Goal: Task Accomplishment & Management: Manage account settings

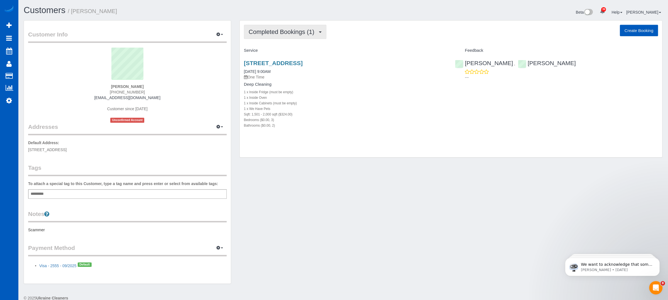
click at [301, 26] on button "Completed Bookings (1)" at bounding box center [285, 32] width 82 height 14
click at [372, 23] on div "Completed Bookings (1) Completed Bookings (1) Upcoming Bookings (0) Cancelled B…" at bounding box center [451, 89] width 422 height 137
click at [303, 60] on link "22917 Se 241st Pl, Maple Valley, WA 98038" at bounding box center [273, 63] width 59 height 6
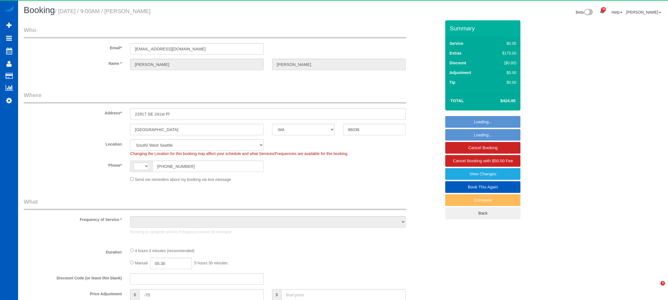
select select "WA"
select select "string:[GEOGRAPHIC_DATA]"
select select "object:1135"
select select "string:fspay-71c4da1a-aeb9-4272-8059-2ca74f88afe0"
select select "199"
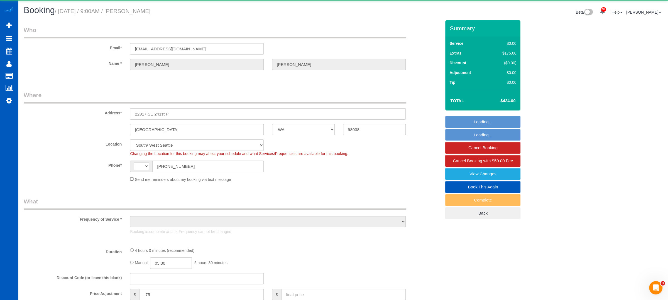
select select "1501"
select select "3"
select select "2"
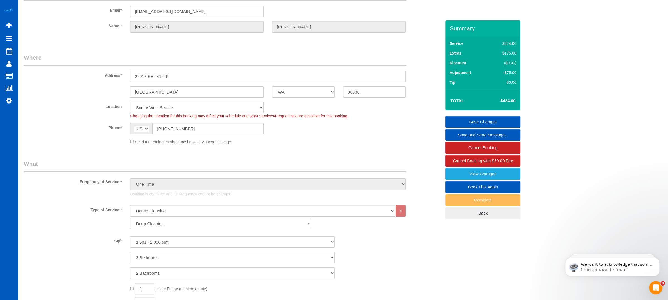
scroll to position [37, 0]
